Goal: Obtain resource: Download file/media

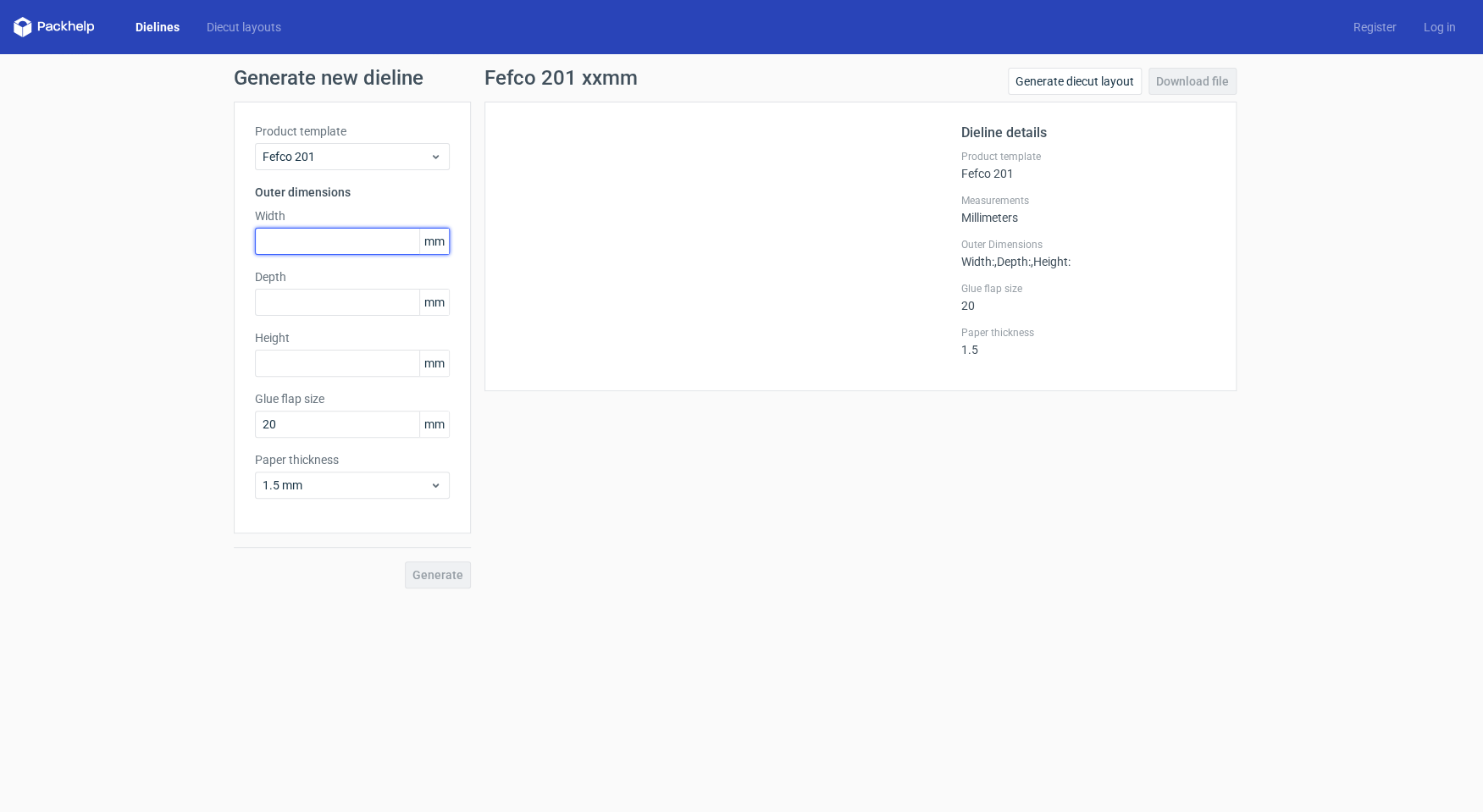
click at [336, 240] on input "text" at bounding box center [352, 241] width 195 height 27
type input "230"
type input "300"
type input "80"
click at [435, 579] on span "Generate" at bounding box center [437, 575] width 50 height 12
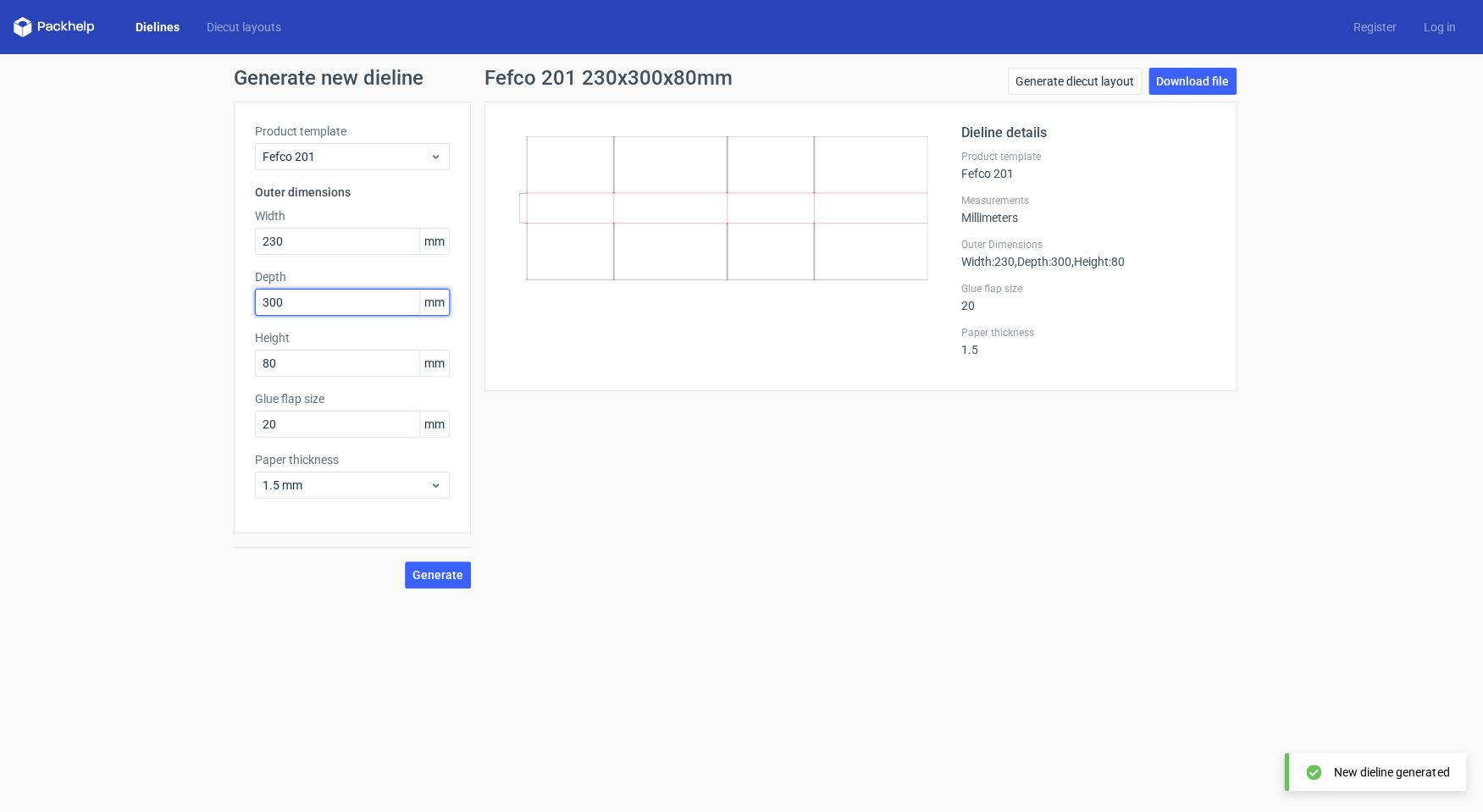
drag, startPoint x: 285, startPoint y: 307, endPoint x: 189, endPoint y: 305, distance: 96.0
click at [255, 305] on input "300" at bounding box center [352, 302] width 195 height 27
type input "80"
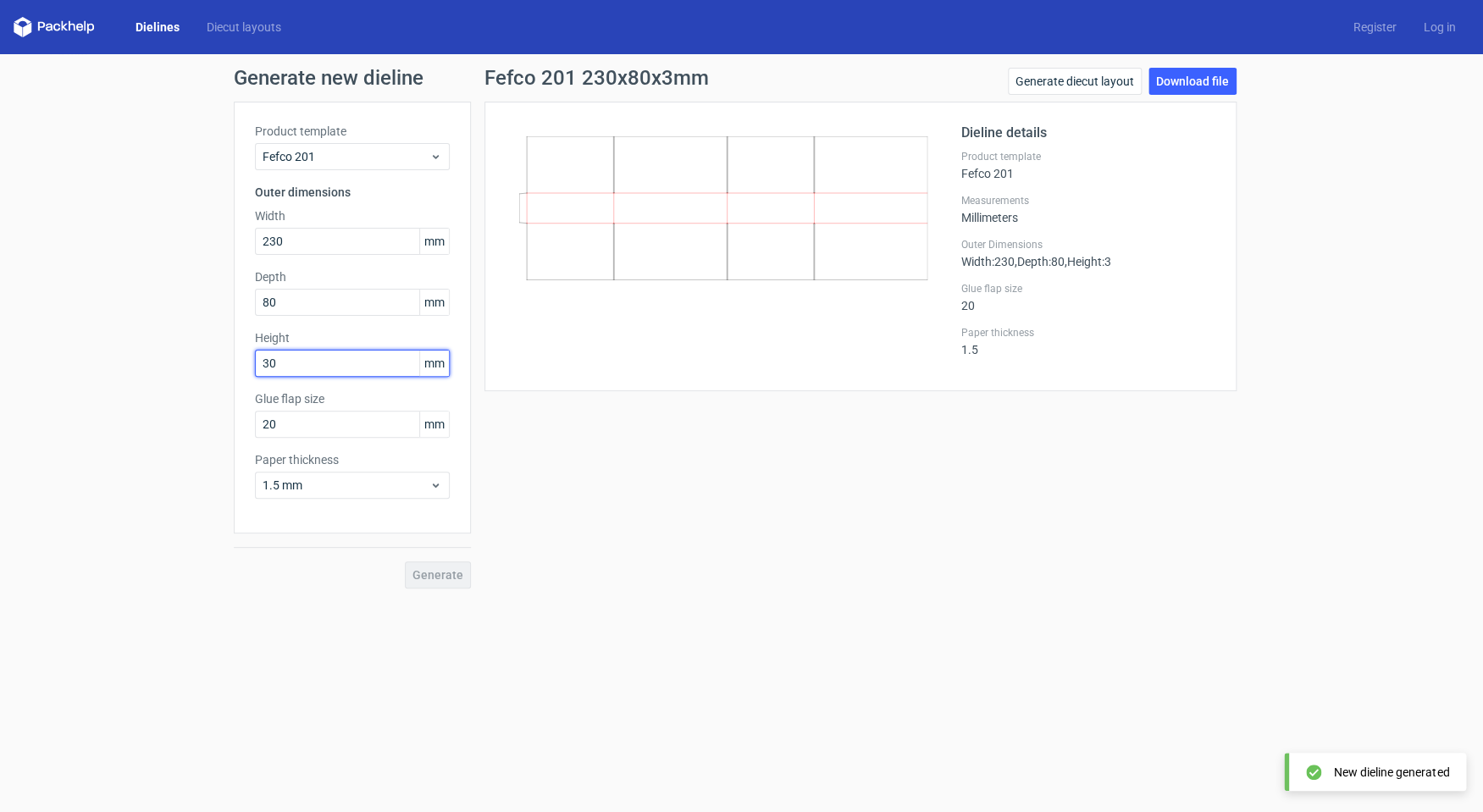
type input "300"
click at [447, 570] on span "Generate" at bounding box center [437, 575] width 50 height 12
click at [142, 20] on link "Dielines" at bounding box center [157, 26] width 71 height 16
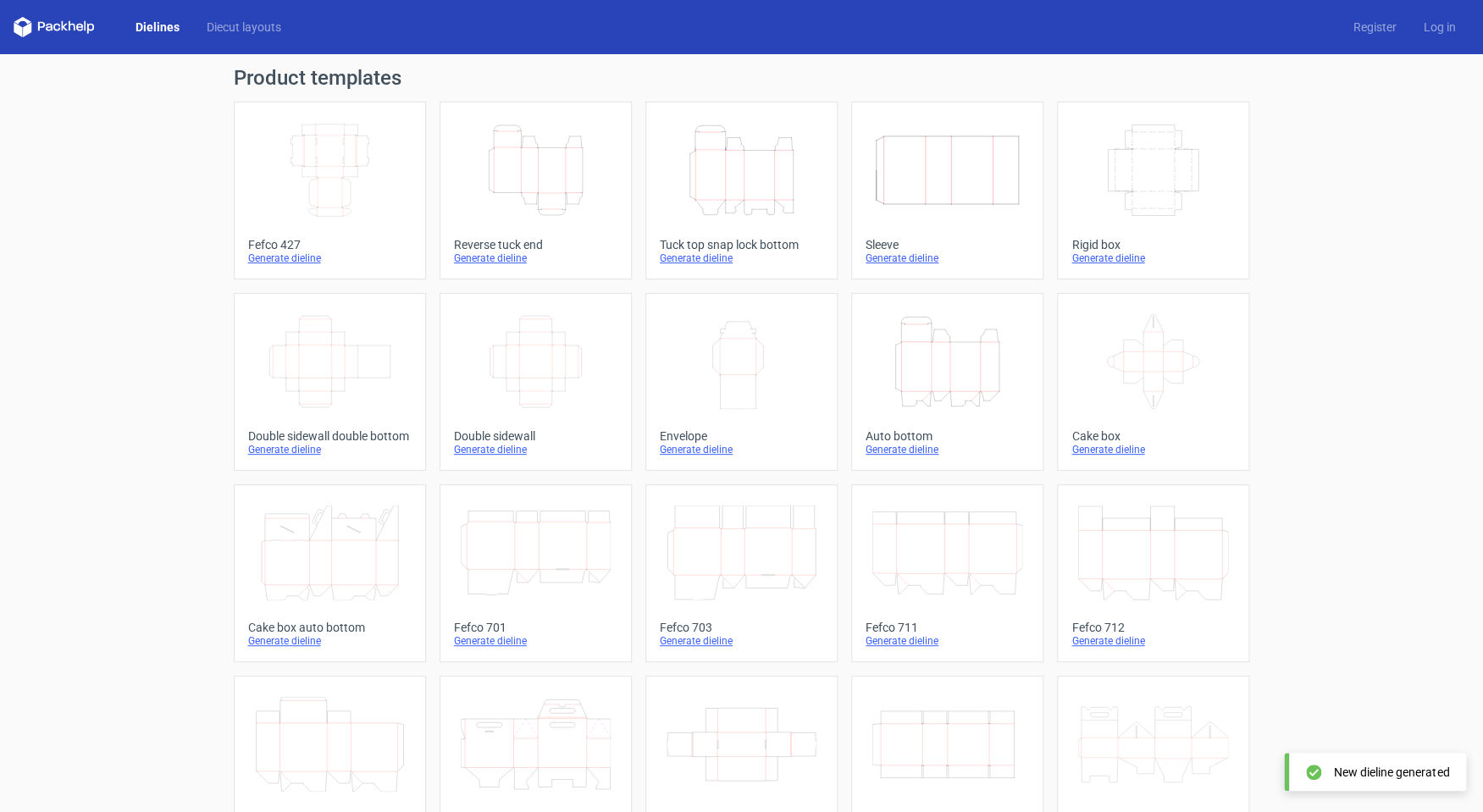
click at [727, 173] on icon "Height Depth Width" at bounding box center [742, 171] width 150 height 95
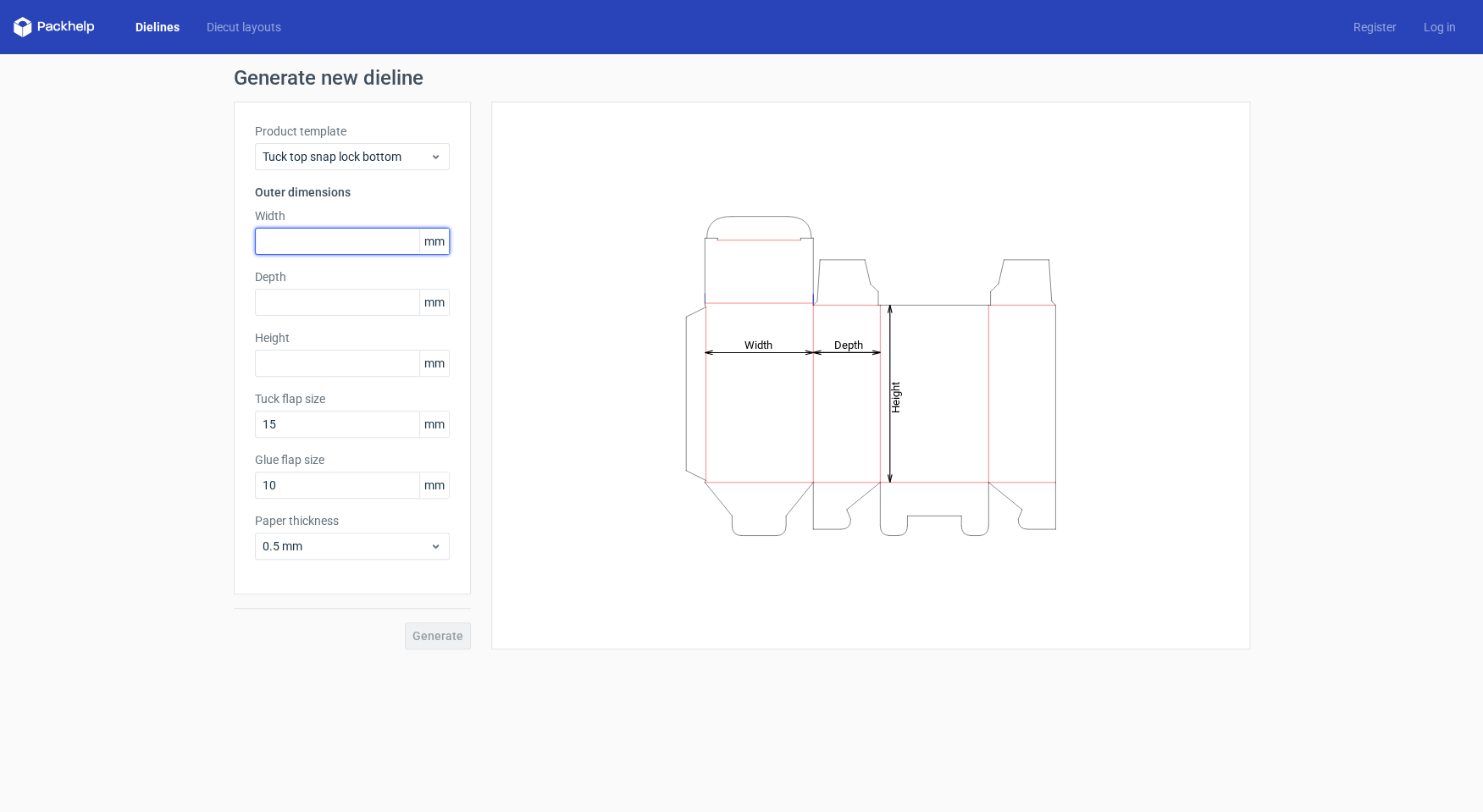
click at [372, 231] on input "text" at bounding box center [352, 241] width 195 height 27
type input "230"
type input "300"
type input "80"
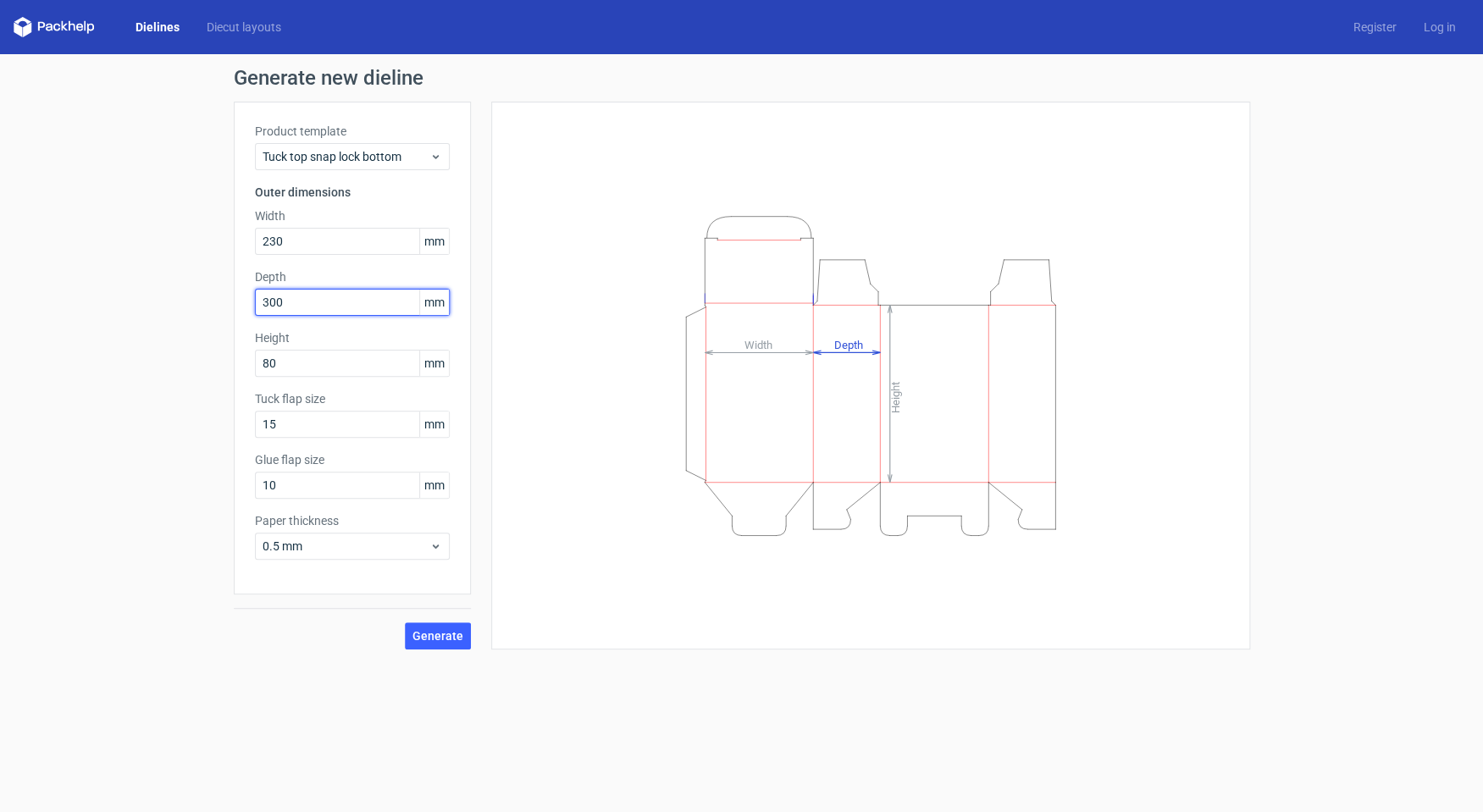
drag, startPoint x: 296, startPoint y: 305, endPoint x: 159, endPoint y: 315, distance: 137.4
click at [255, 312] on input "300" at bounding box center [352, 302] width 195 height 27
drag, startPoint x: 283, startPoint y: 361, endPoint x: 202, endPoint y: 366, distance: 81.2
click at [255, 366] on input "80" at bounding box center [352, 363] width 195 height 27
drag, startPoint x: 292, startPoint y: 305, endPoint x: 231, endPoint y: 312, distance: 61.4
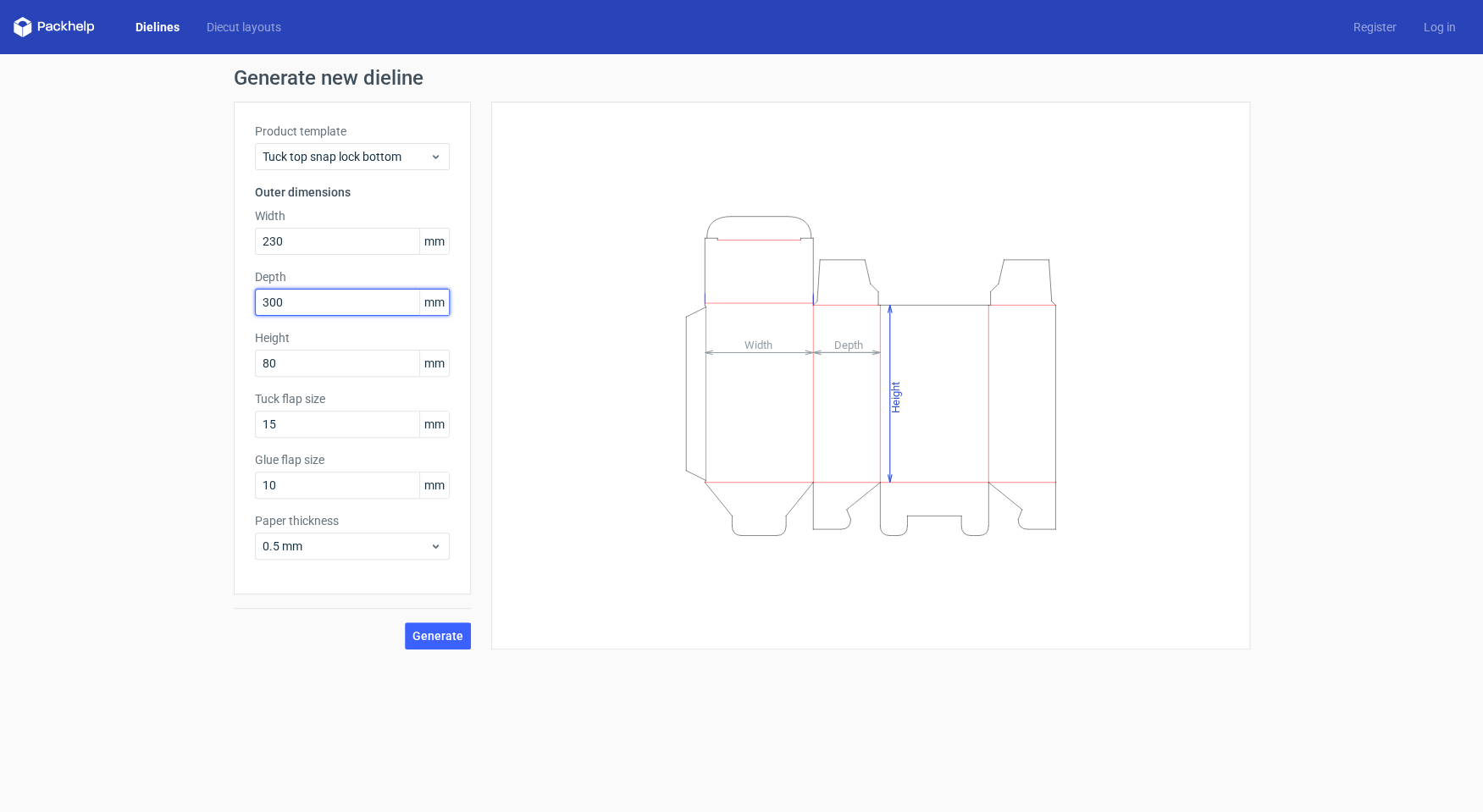
click at [255, 312] on input "300" at bounding box center [352, 302] width 195 height 27
type input "80"
type input "300"
click at [451, 627] on button "Generate" at bounding box center [438, 636] width 66 height 27
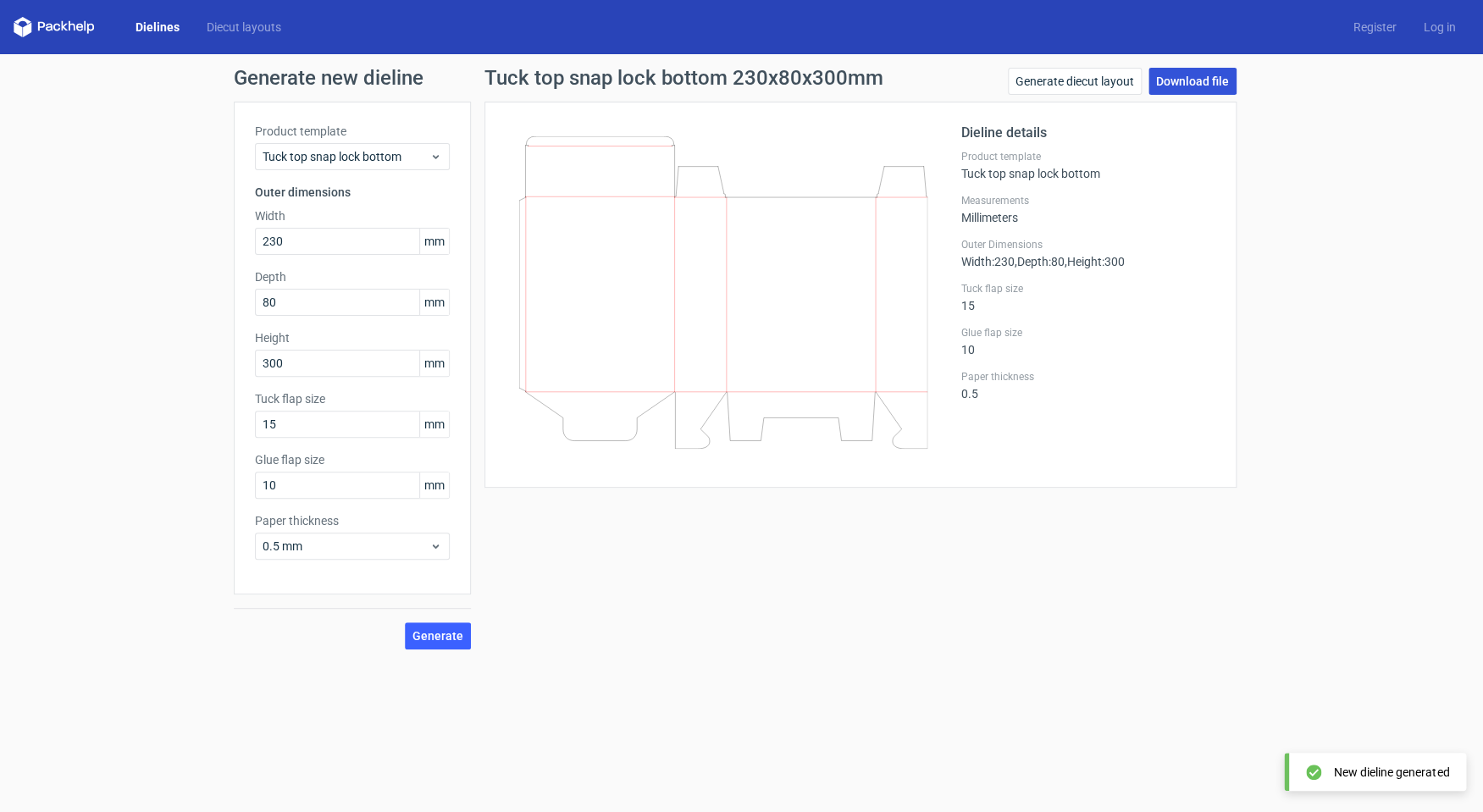
click at [1202, 83] on link "Download file" at bounding box center [1192, 81] width 88 height 27
